Goal: Information Seeking & Learning: Learn about a topic

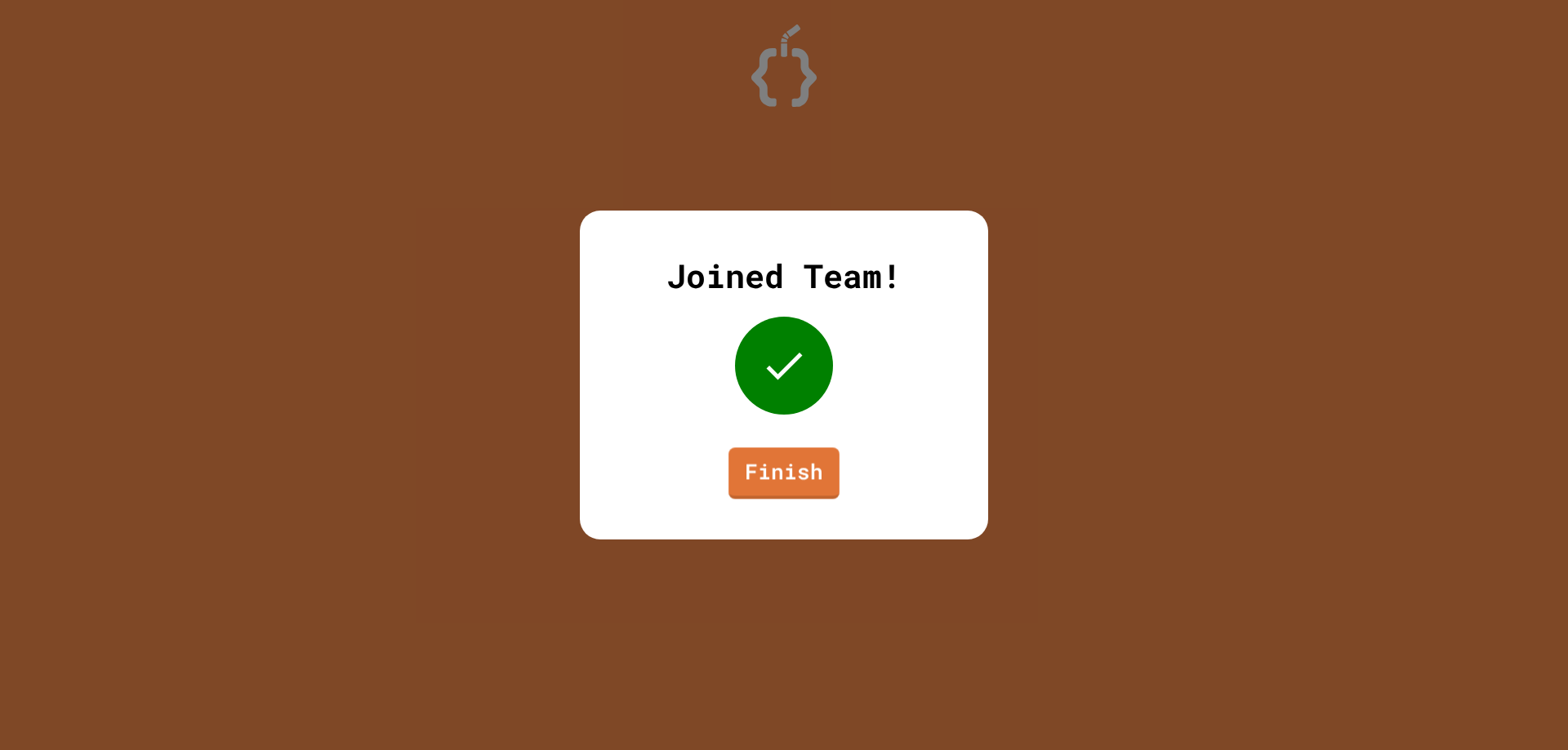
click at [769, 499] on div "Joined Team! Finish" at bounding box center [784, 375] width 409 height 329
click at [782, 484] on link "Finish" at bounding box center [784, 470] width 101 height 54
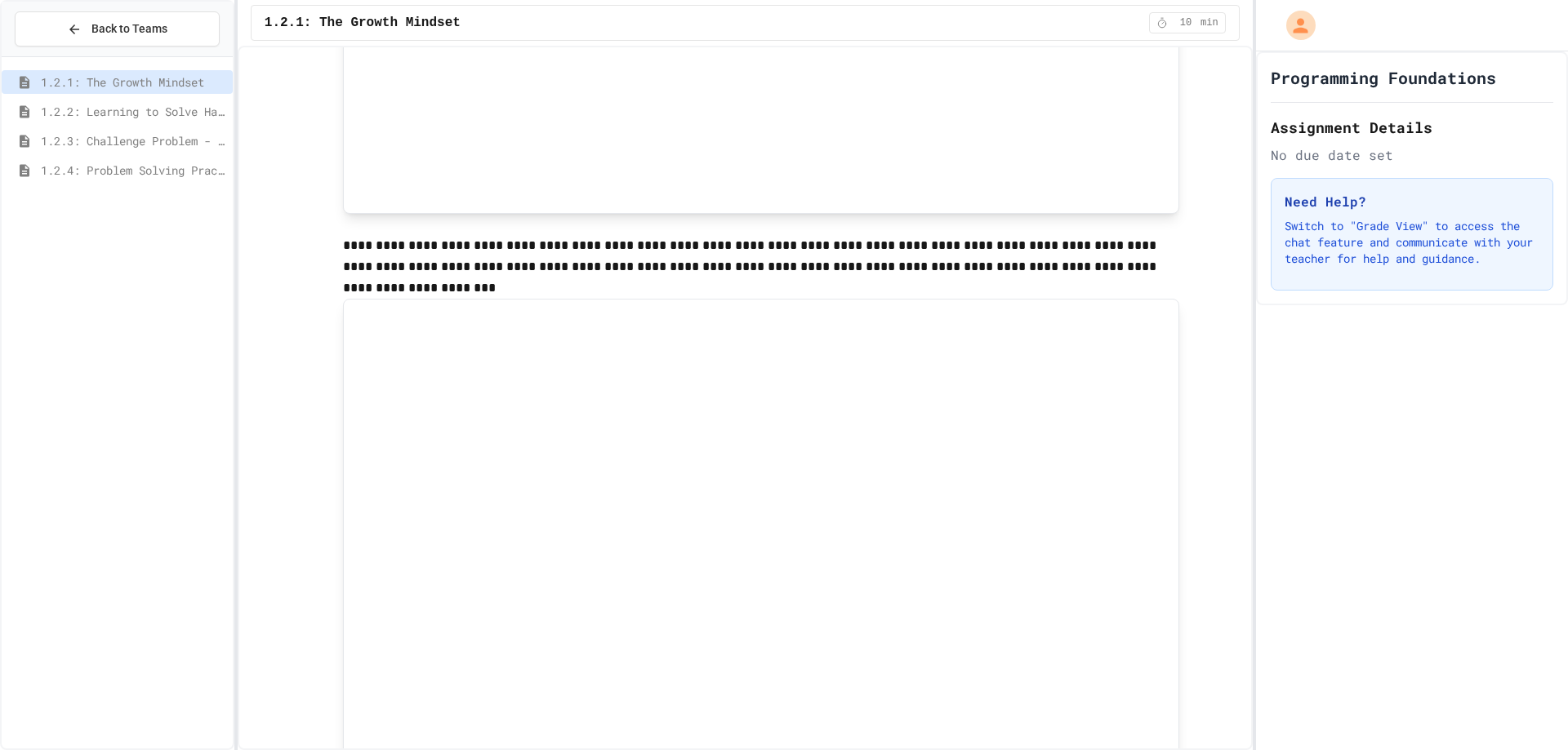
scroll to position [439, 0]
click at [99, 96] on div "1.2.1: The Growth Mindset" at bounding box center [117, 85] width 231 height 29
click at [101, 106] on span "1.2.2: Learning to Solve Hard Problems" at bounding box center [133, 111] width 185 height 17
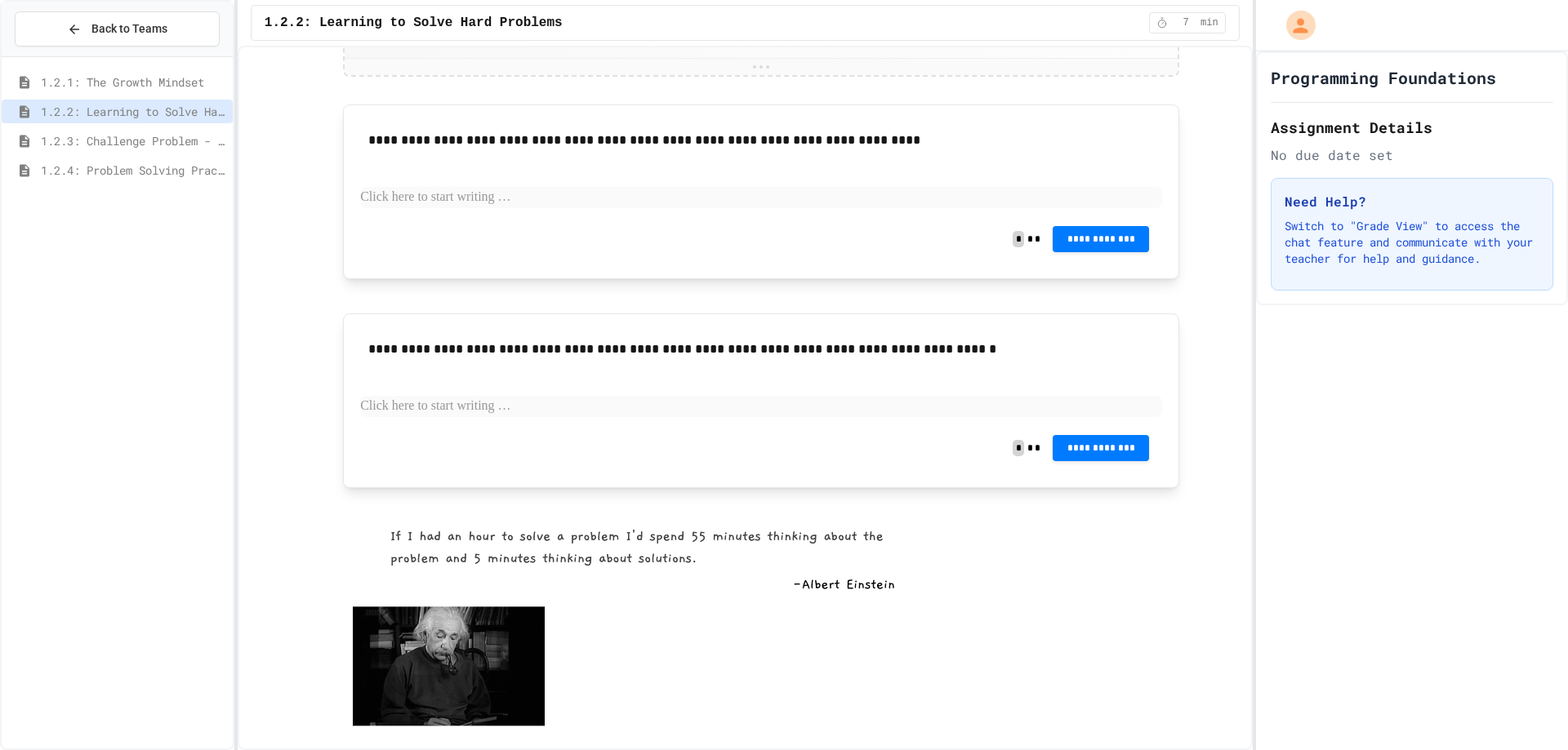
scroll to position [1439, 0]
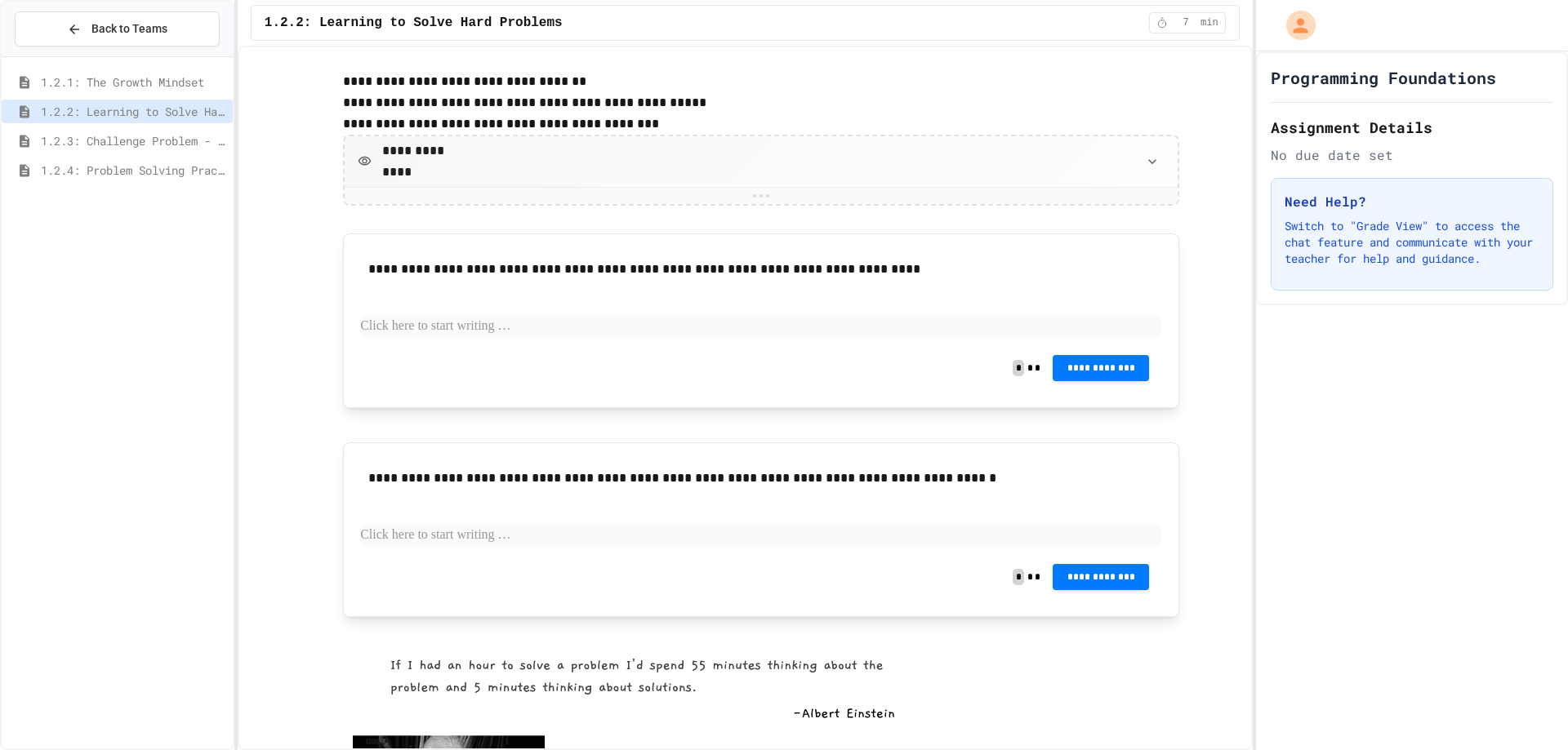
click at [155, 77] on span "1.2.1: The Growth Mindset" at bounding box center [133, 81] width 185 height 17
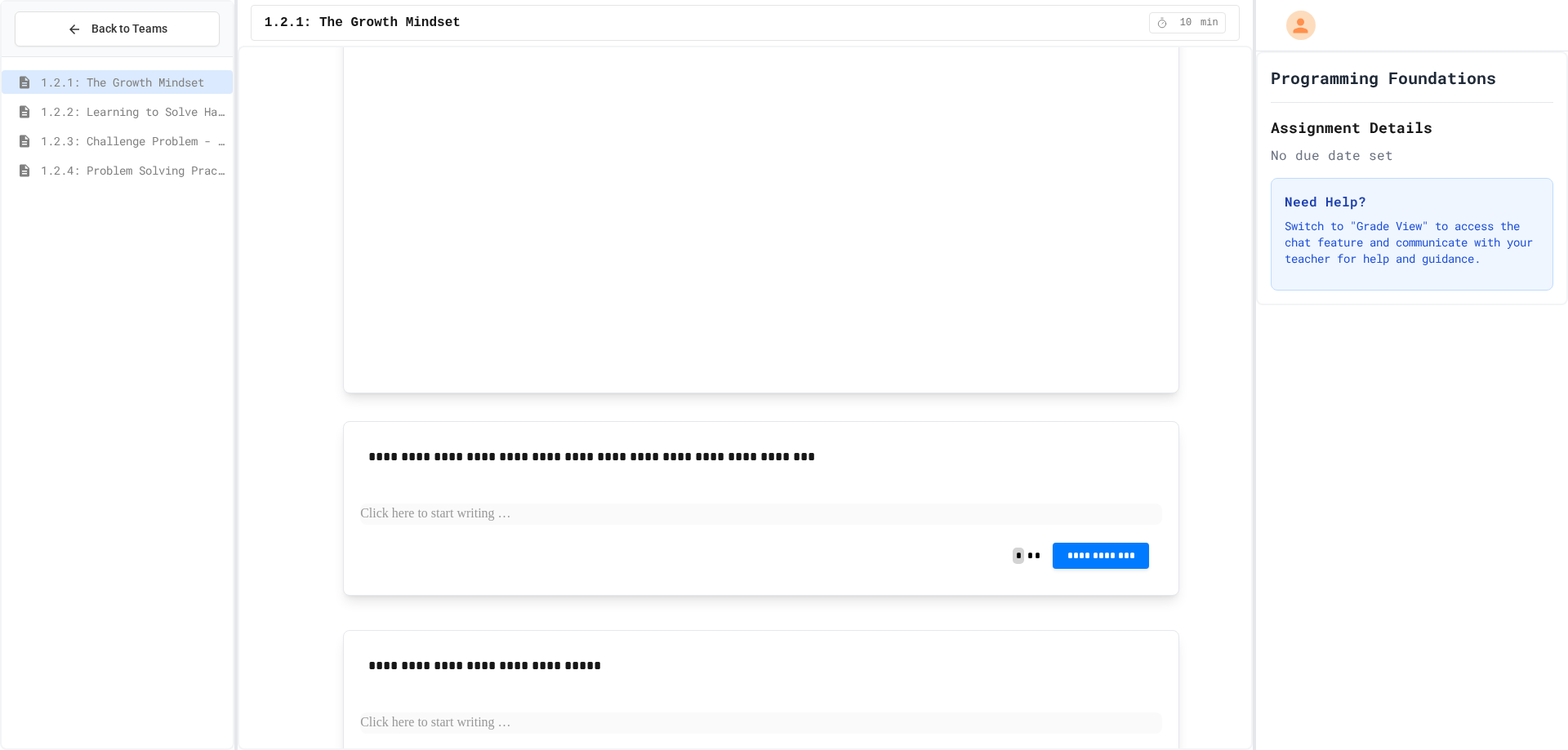
scroll to position [816, 0]
